Goal: Information Seeking & Learning: Check status

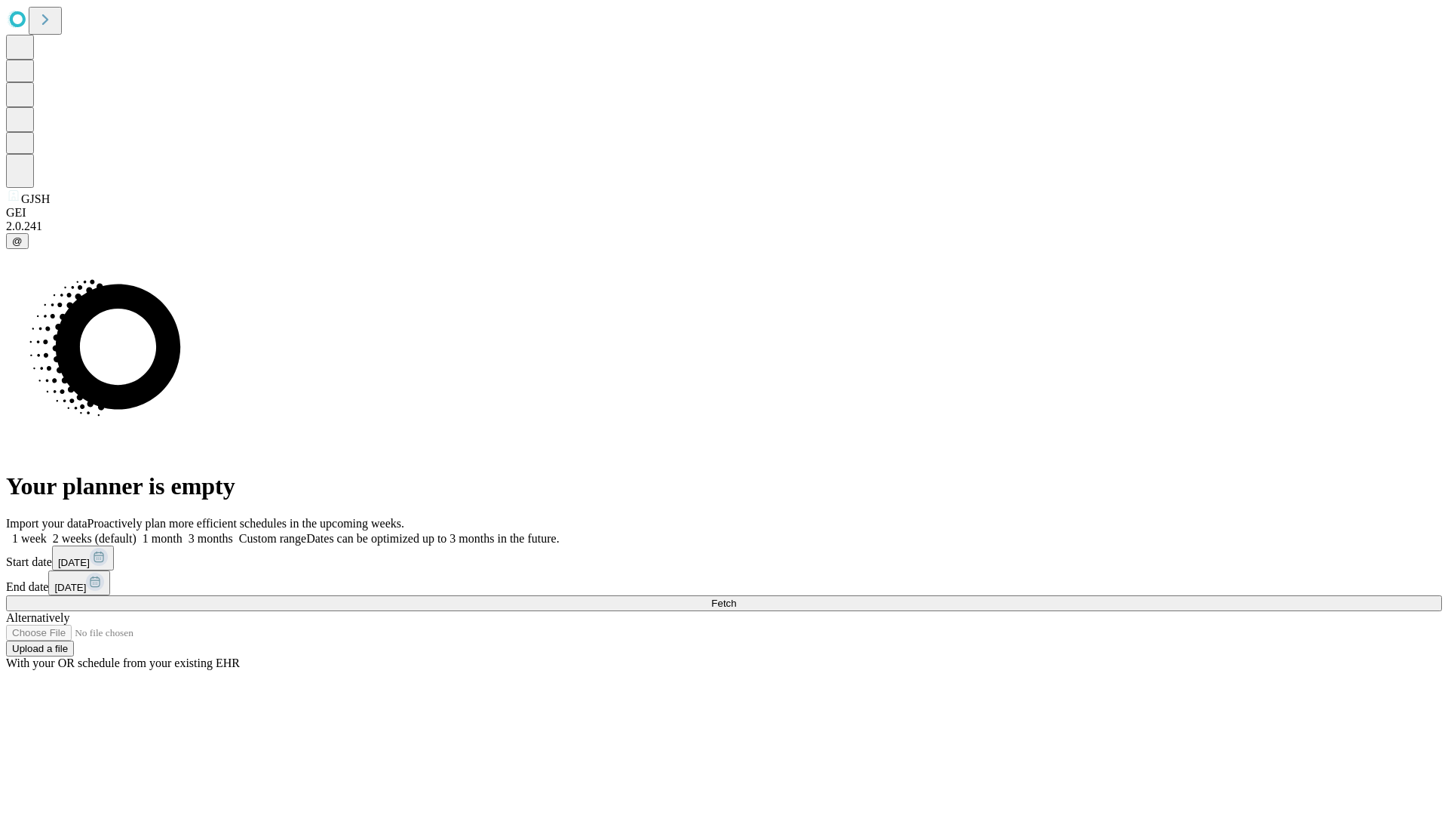
click at [736, 597] on span "Fetch" at bounding box center [723, 602] width 25 height 11
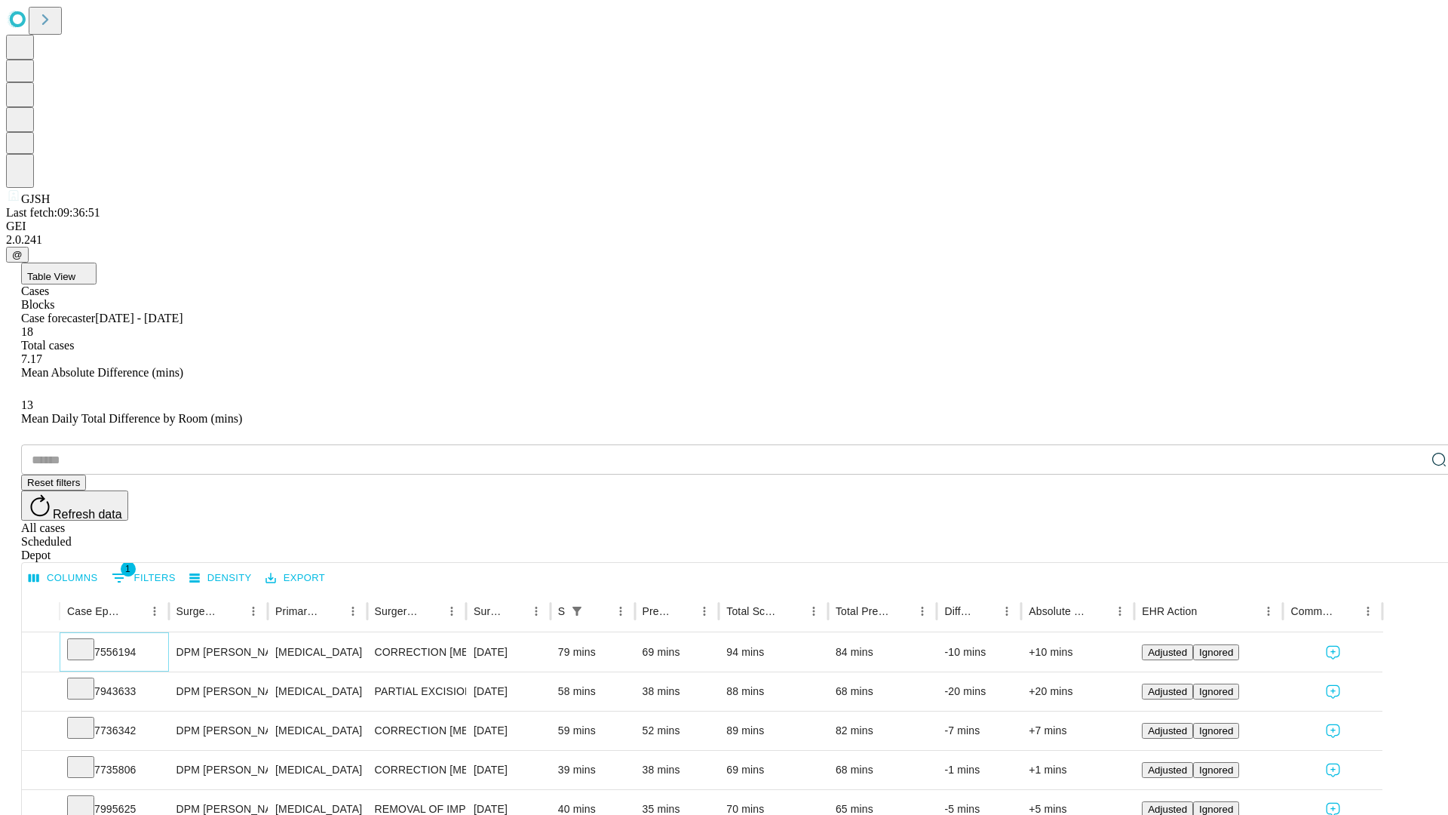
click at [88, 640] on icon at bounding box center [80, 647] width 15 height 15
